Goal: Communication & Community: Answer question/provide support

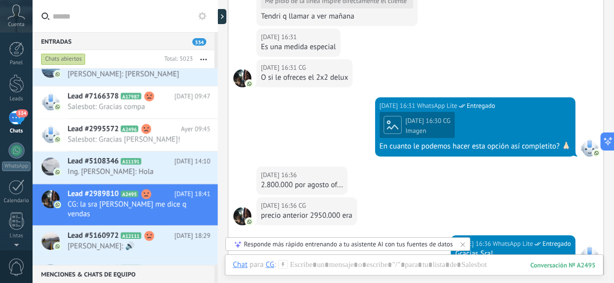
click at [215, 38] on div "Entradas 334 Chats abiertos Total: 5023 Silenciar Acciones múltiples Ordenar Má…" at bounding box center [125, 148] width 185 height 232
drag, startPoint x: 215, startPoint y: 38, endPoint x: 199, endPoint y: 56, distance: 23.4
click at [199, 56] on div "Entradas 334 Chats abiertos Total: 5023 Silenciar Acciones múltiples Ordenar Má…" at bounding box center [125, 148] width 185 height 232
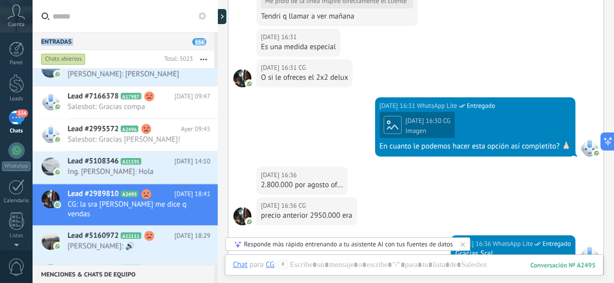
click at [199, 56] on button "button" at bounding box center [204, 59] width 22 height 18
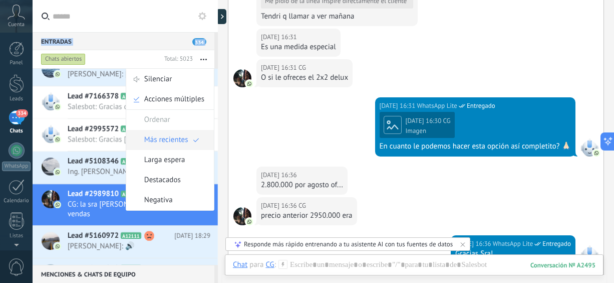
click at [184, 134] on span "Más recientes" at bounding box center [166, 140] width 44 height 20
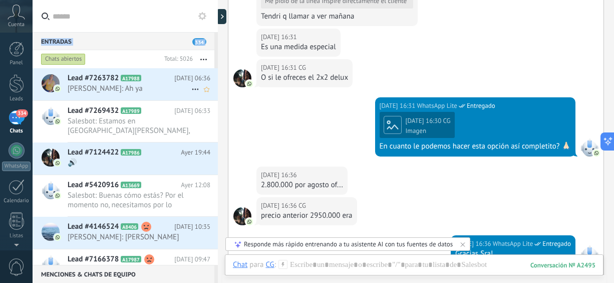
click at [134, 91] on span "[PERSON_NAME]: Ah ya" at bounding box center [130, 89] width 124 height 10
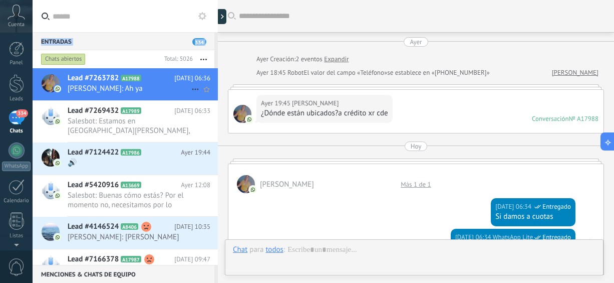
scroll to position [372, 0]
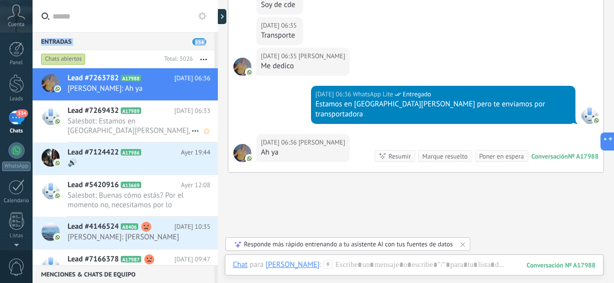
click at [138, 117] on span "Salesbot: Estamos en [GEOGRAPHIC_DATA][PERSON_NAME], usted de que ciudad es?" at bounding box center [130, 125] width 124 height 19
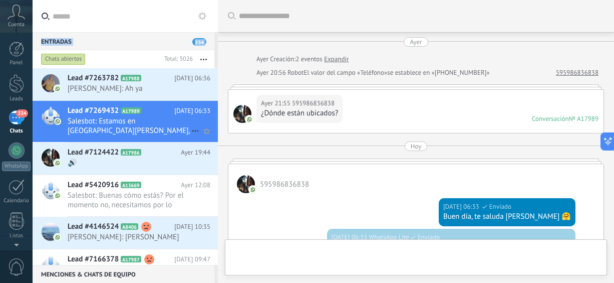
scroll to position [176, 0]
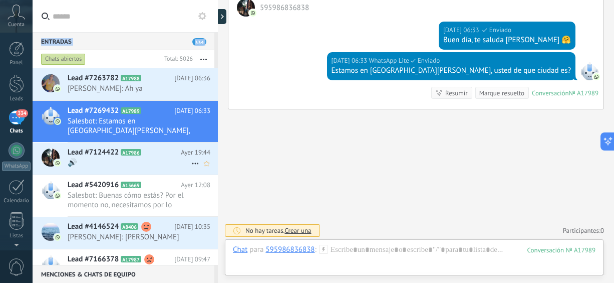
click at [152, 162] on span "🔊" at bounding box center [130, 163] width 124 height 10
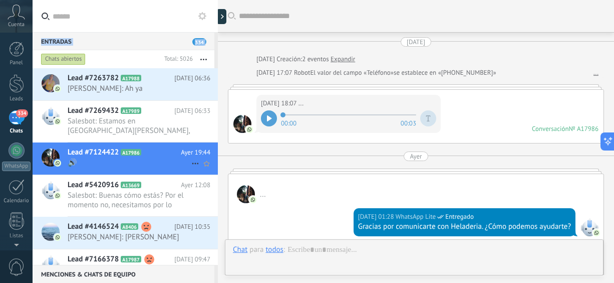
scroll to position [329, 0]
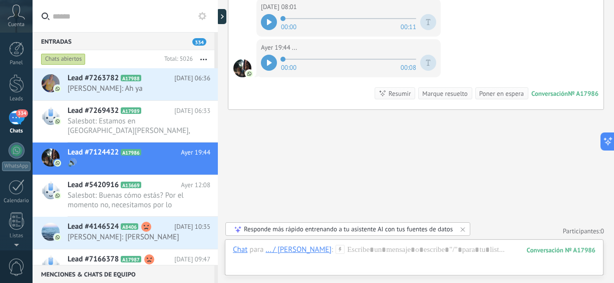
click at [270, 62] on icon at bounding box center [269, 63] width 5 height 6
click at [270, 62] on icon at bounding box center [271, 63] width 2 height 6
click at [129, 201] on span "Salesbot: Buenas cómo estás? Por el momento no, necesitamos por lo menos 6 meses" at bounding box center [130, 199] width 124 height 19
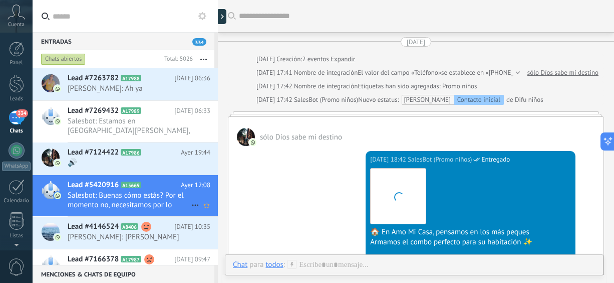
scroll to position [2228, 0]
